Goal: Information Seeking & Learning: Learn about a topic

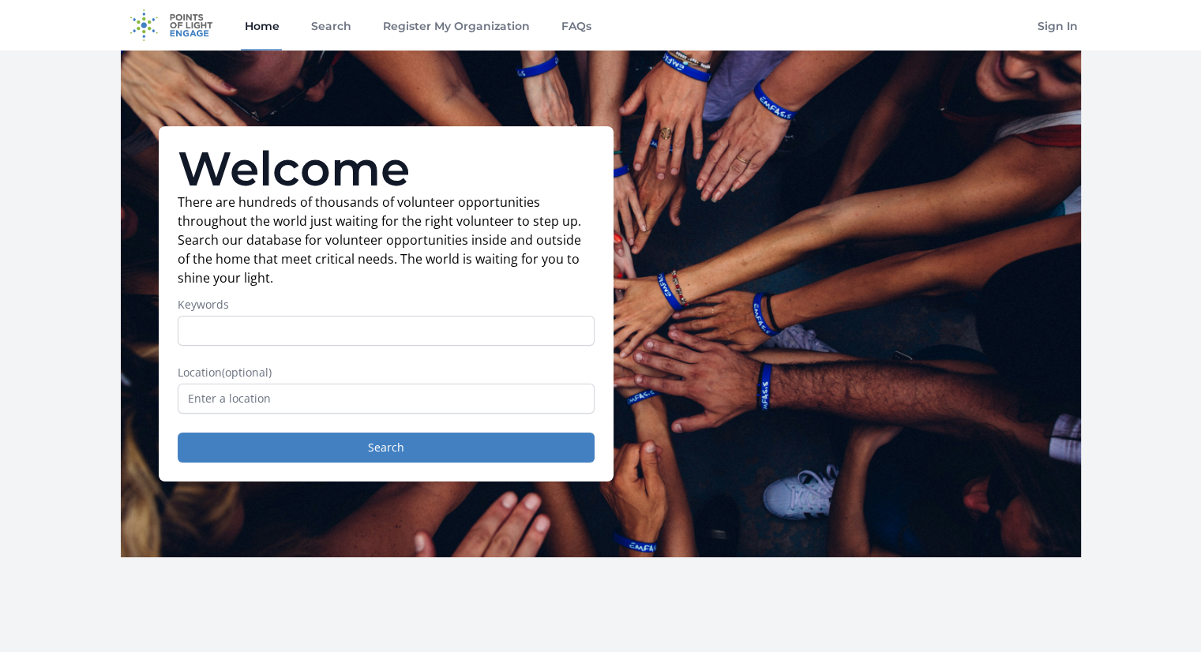
click at [187, 26] on img at bounding box center [172, 25] width 102 height 51
click at [264, 30] on link "Home" at bounding box center [261, 25] width 41 height 51
type input "writer"
click at [227, 403] on input "text" at bounding box center [386, 399] width 417 height 30
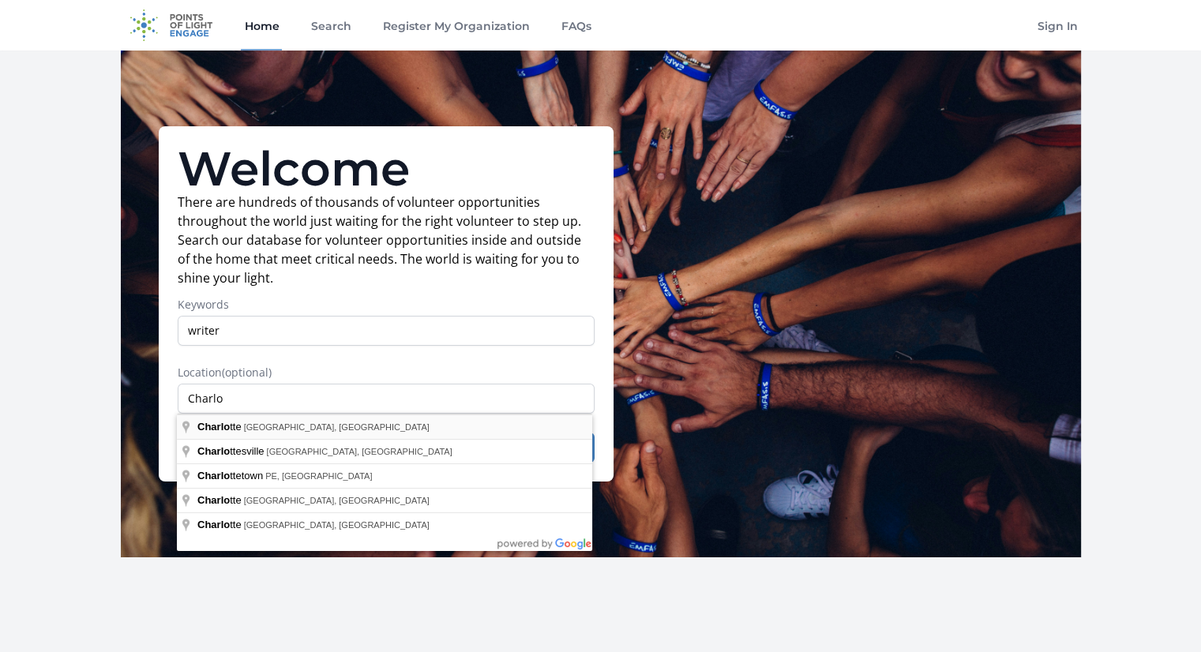
type input "[GEOGRAPHIC_DATA], [GEOGRAPHIC_DATA], [GEOGRAPHIC_DATA]"
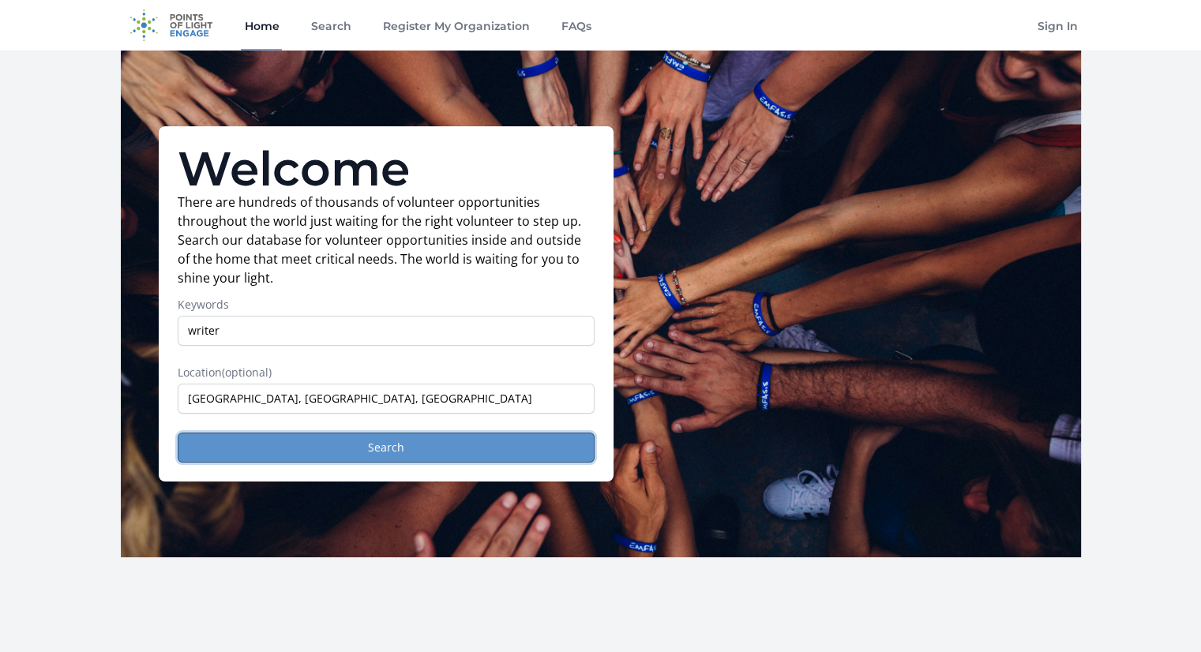
click at [316, 453] on button "Search" at bounding box center [386, 448] width 417 height 30
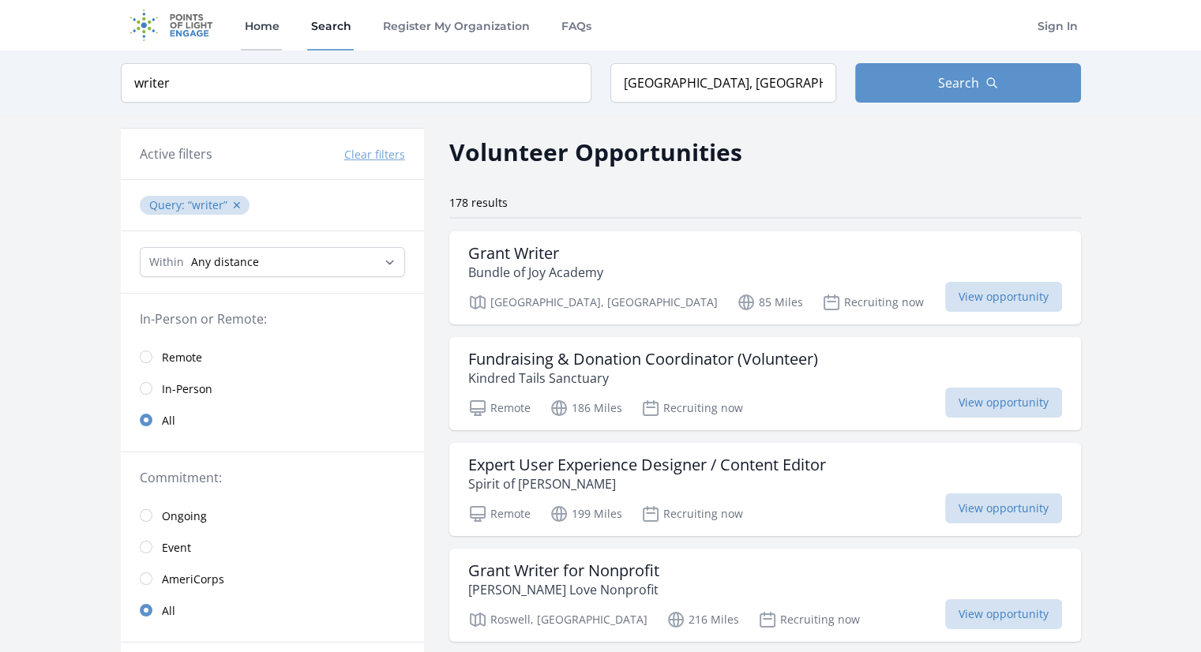
click at [269, 32] on link "Home" at bounding box center [261, 25] width 41 height 51
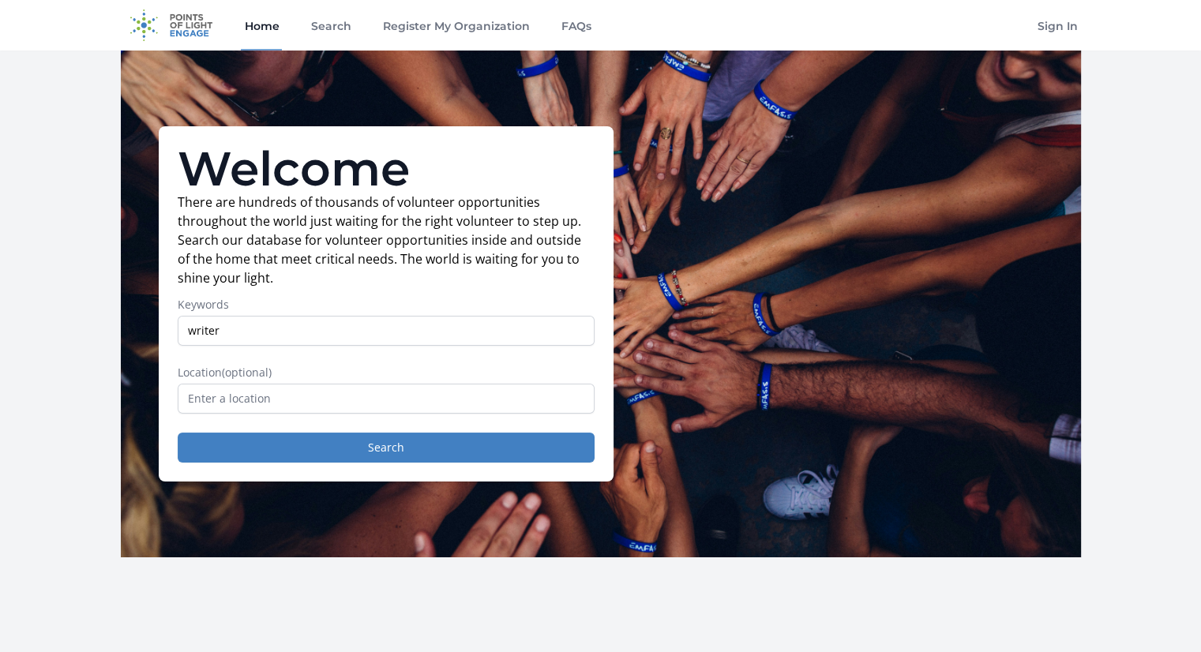
type input "writer"
click at [268, 407] on input "text" at bounding box center [386, 399] width 417 height 30
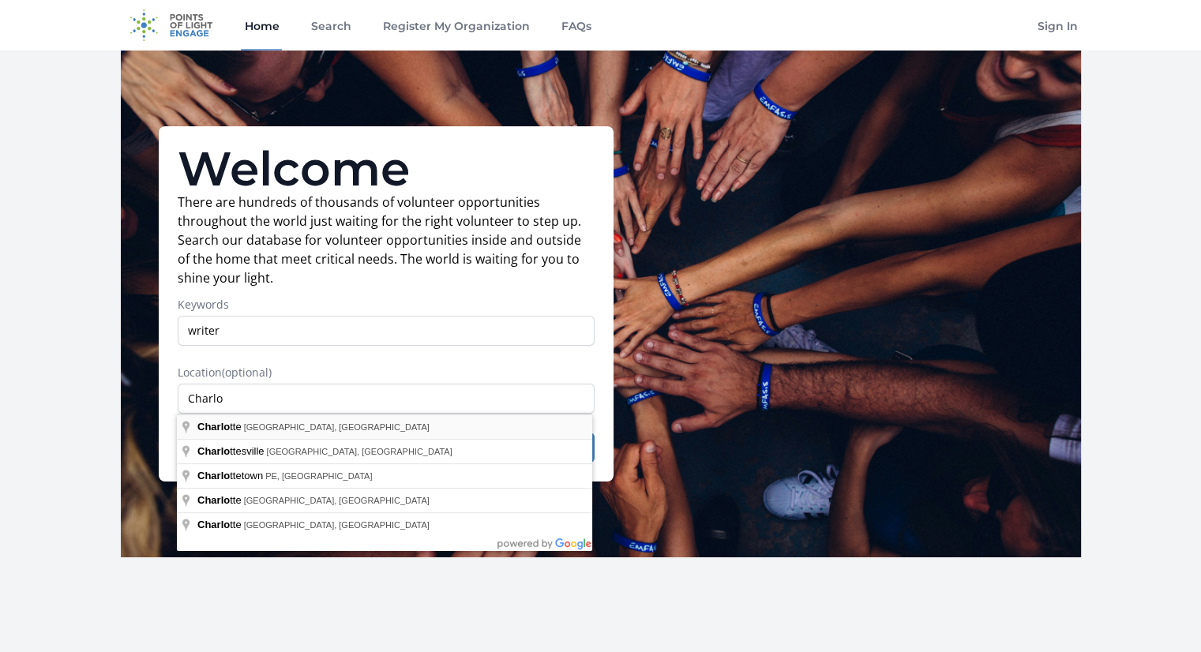
type input "[GEOGRAPHIC_DATA], [GEOGRAPHIC_DATA], [GEOGRAPHIC_DATA]"
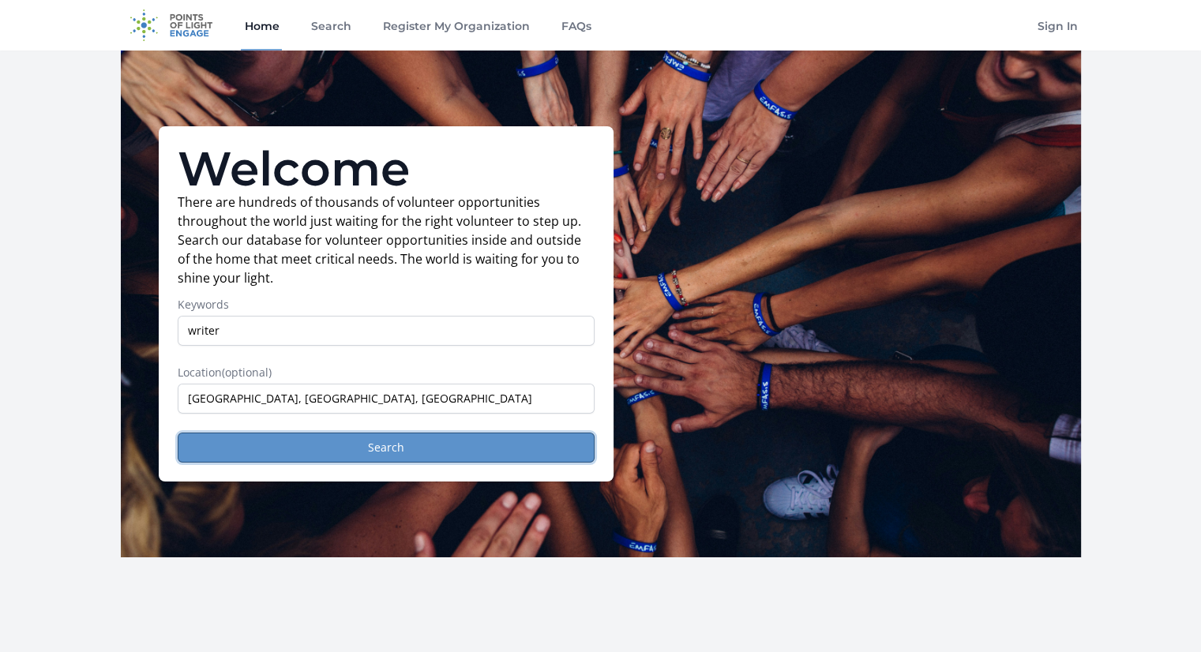
click at [302, 446] on button "Search" at bounding box center [386, 448] width 417 height 30
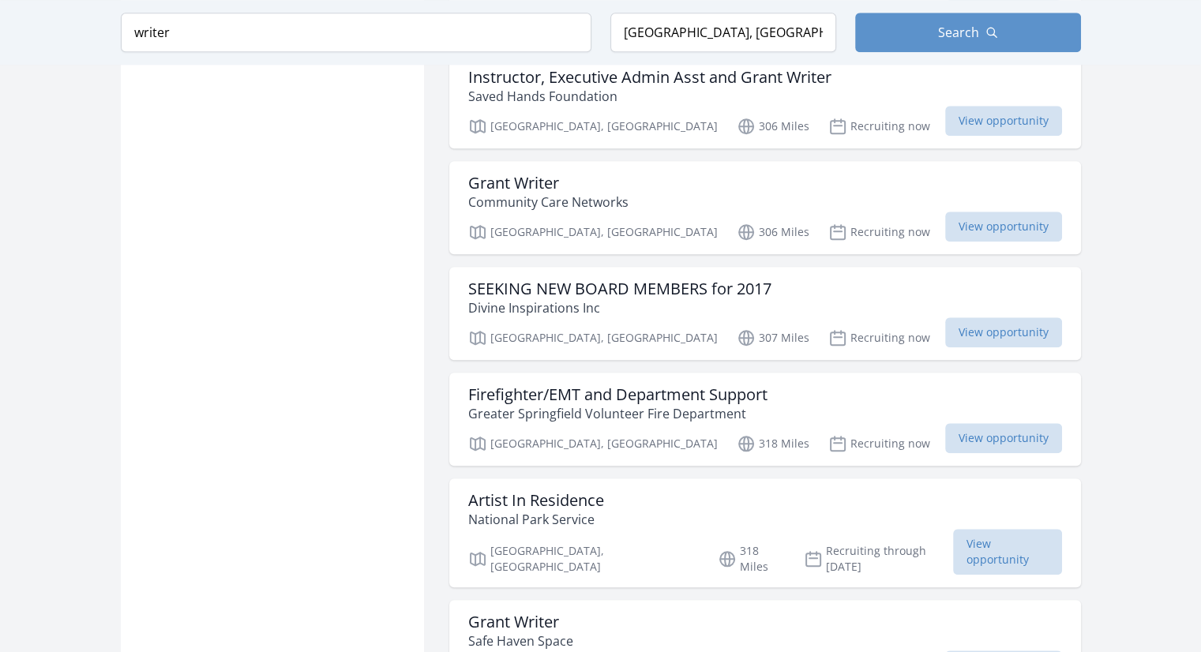
scroll to position [1461, 0]
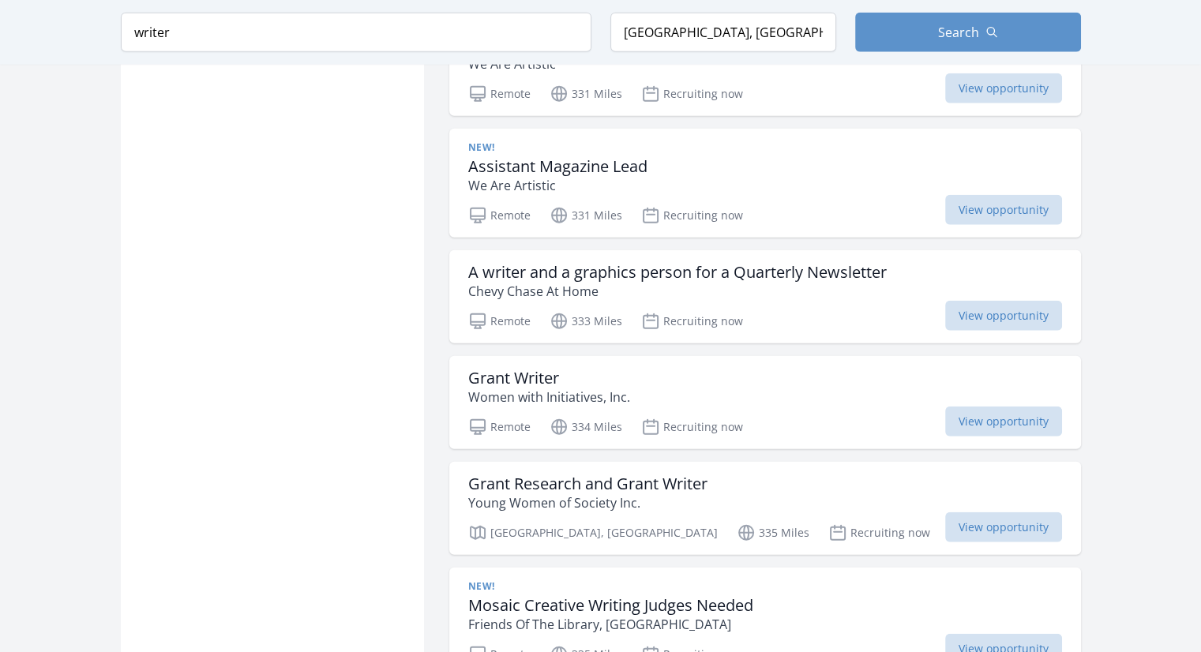
scroll to position [3889, 0]
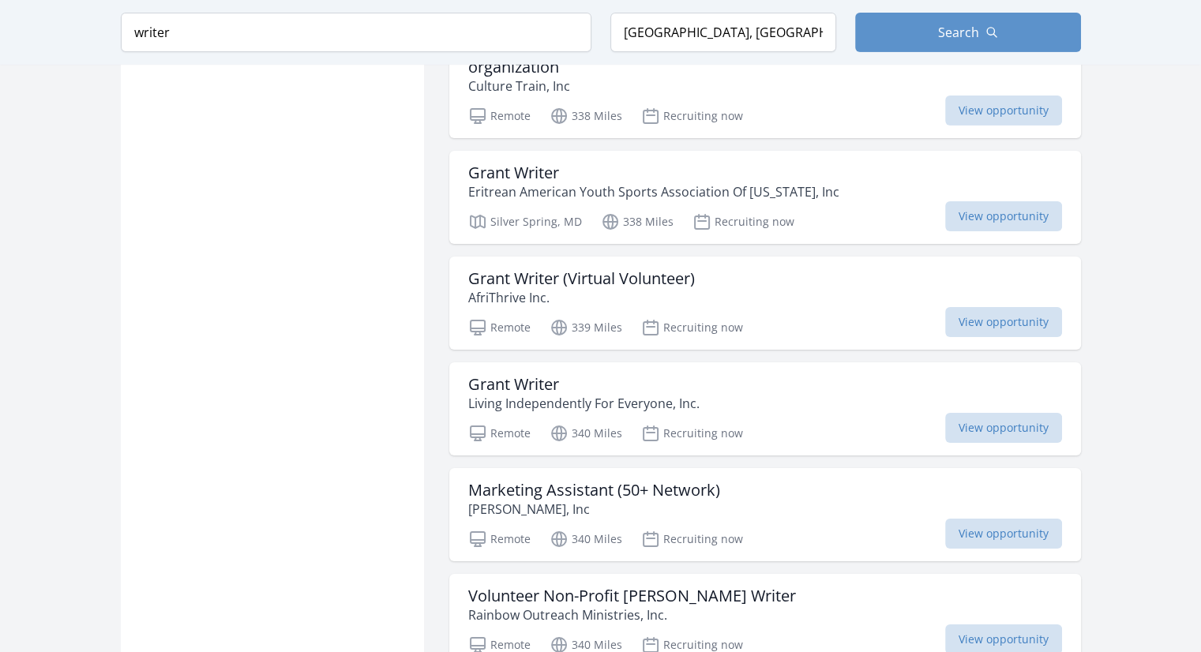
scroll to position [5599, 0]
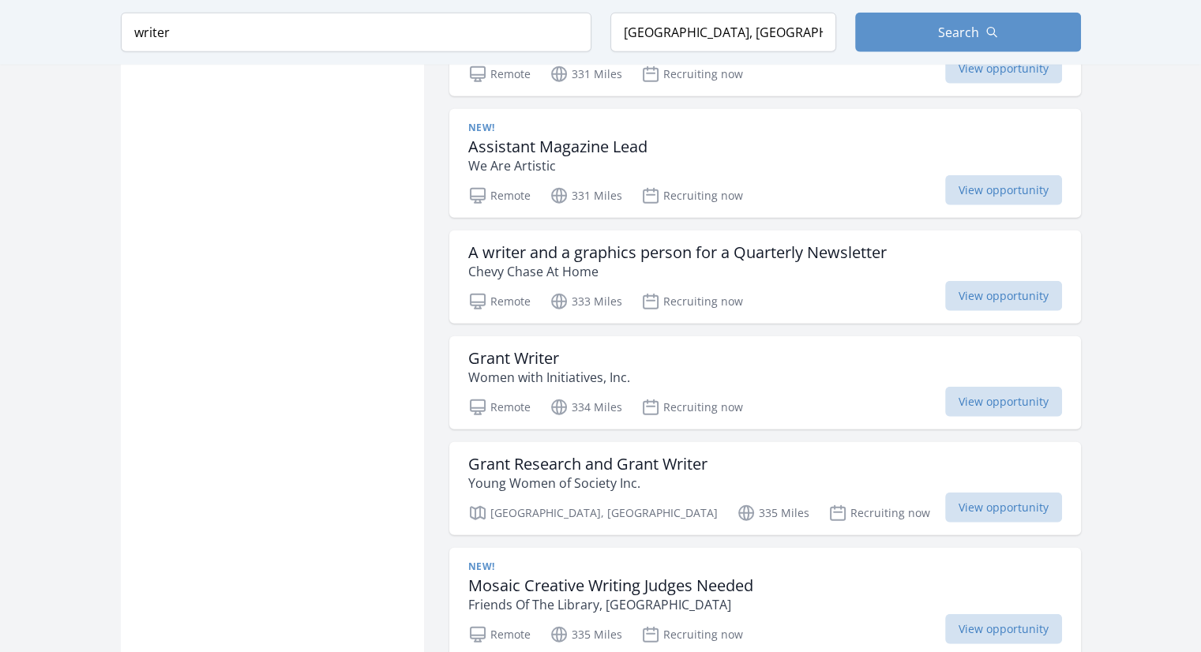
scroll to position [2031, 0]
